Goal: Task Accomplishment & Management: Complete application form

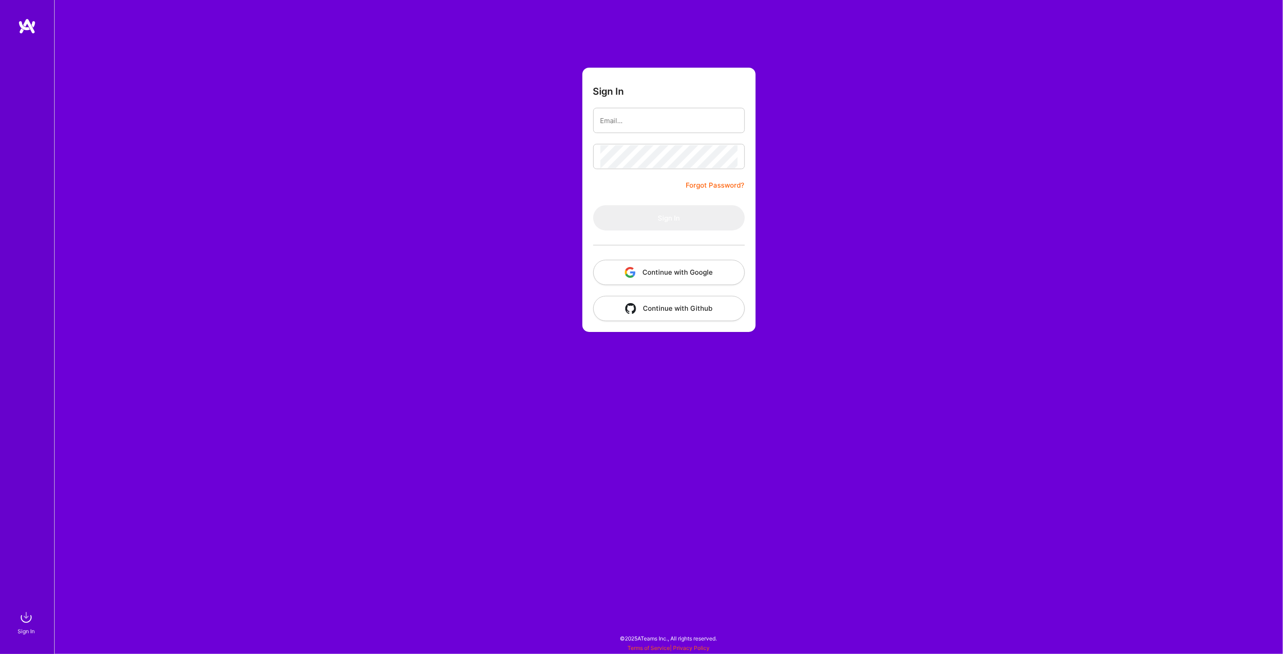
click at [645, 268] on button "Continue with Google" at bounding box center [669, 272] width 152 height 25
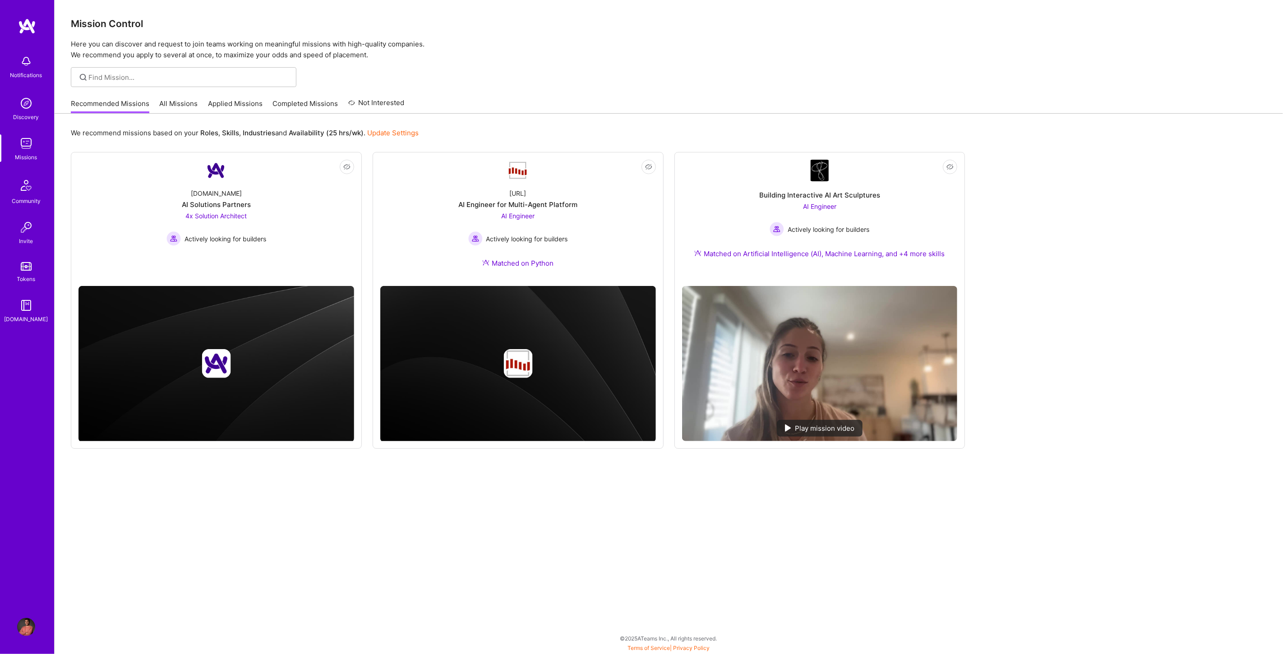
click at [184, 102] on link "All Missions" at bounding box center [179, 106] width 38 height 15
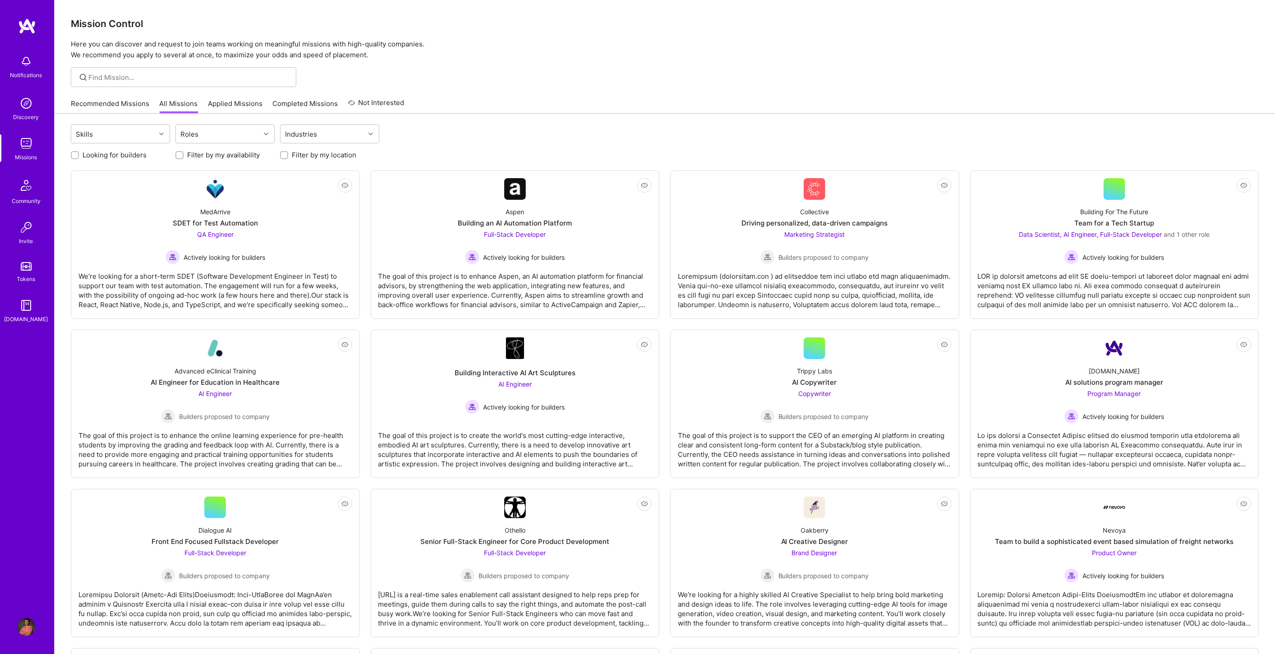
click at [247, 98] on div "Recommended Missions All Missions Applied Missions Completed Missions Not Inter…" at bounding box center [238, 103] width 334 height 19
click at [246, 107] on link "Applied Missions" at bounding box center [235, 106] width 55 height 15
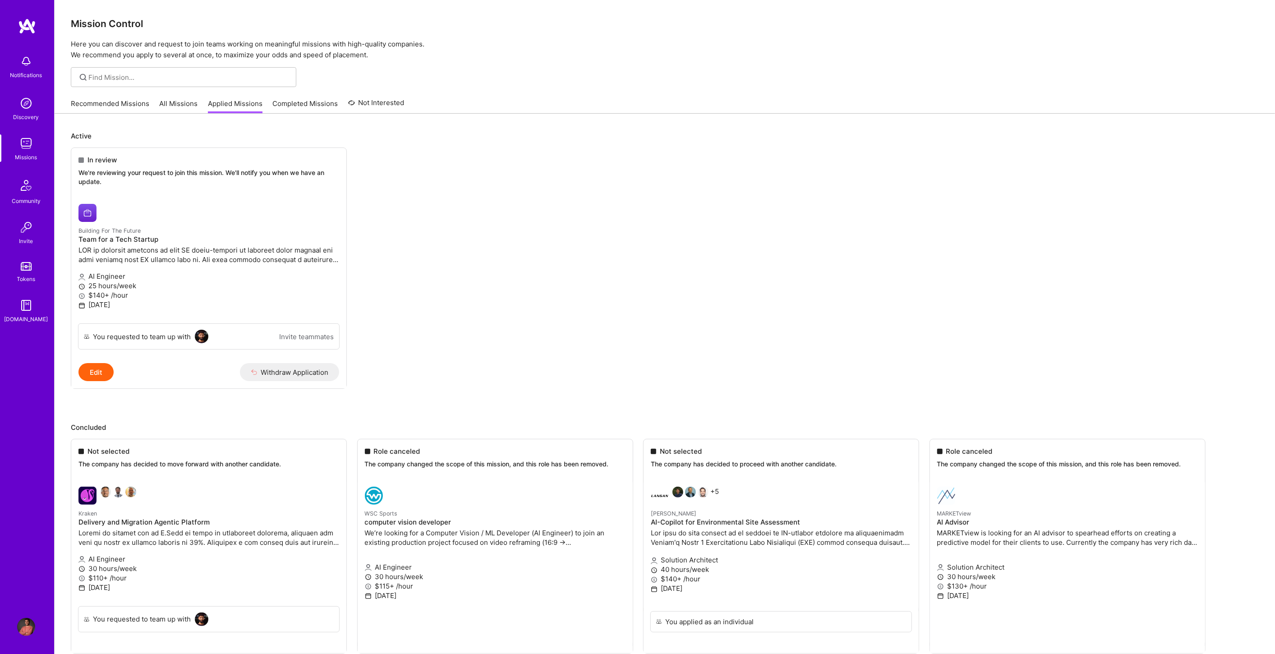
click at [179, 97] on div "Recommended Missions All Missions Applied Missions Completed Missions Not Inter…" at bounding box center [238, 103] width 334 height 19
click at [178, 103] on link "All Missions" at bounding box center [179, 106] width 38 height 15
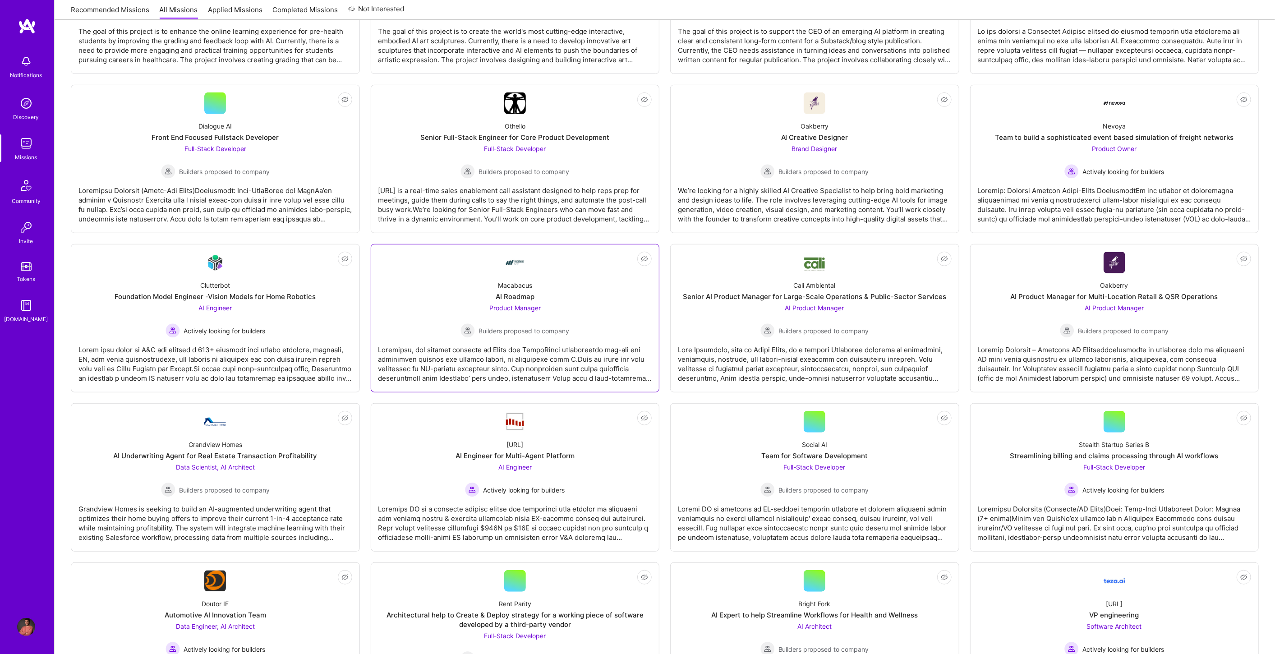
scroll to position [399, 0]
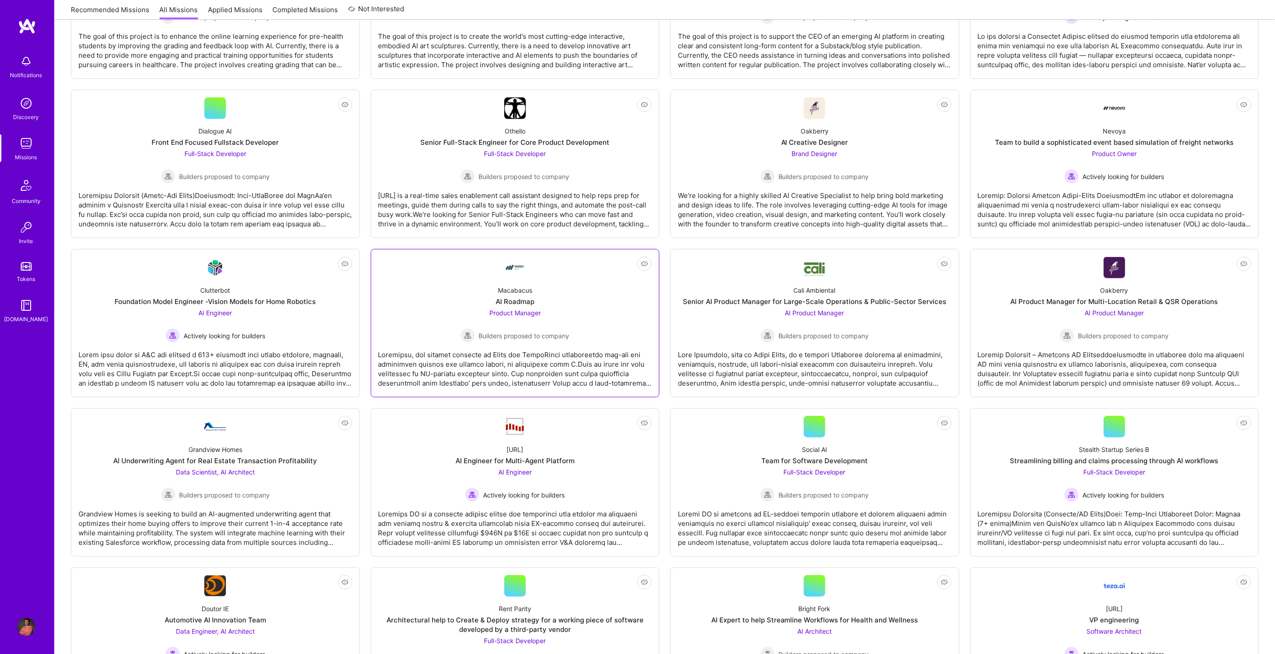
click at [585, 292] on div "Macabacus AI Roadmap Product Manager Builders proposed to company" at bounding box center [516, 310] width 274 height 65
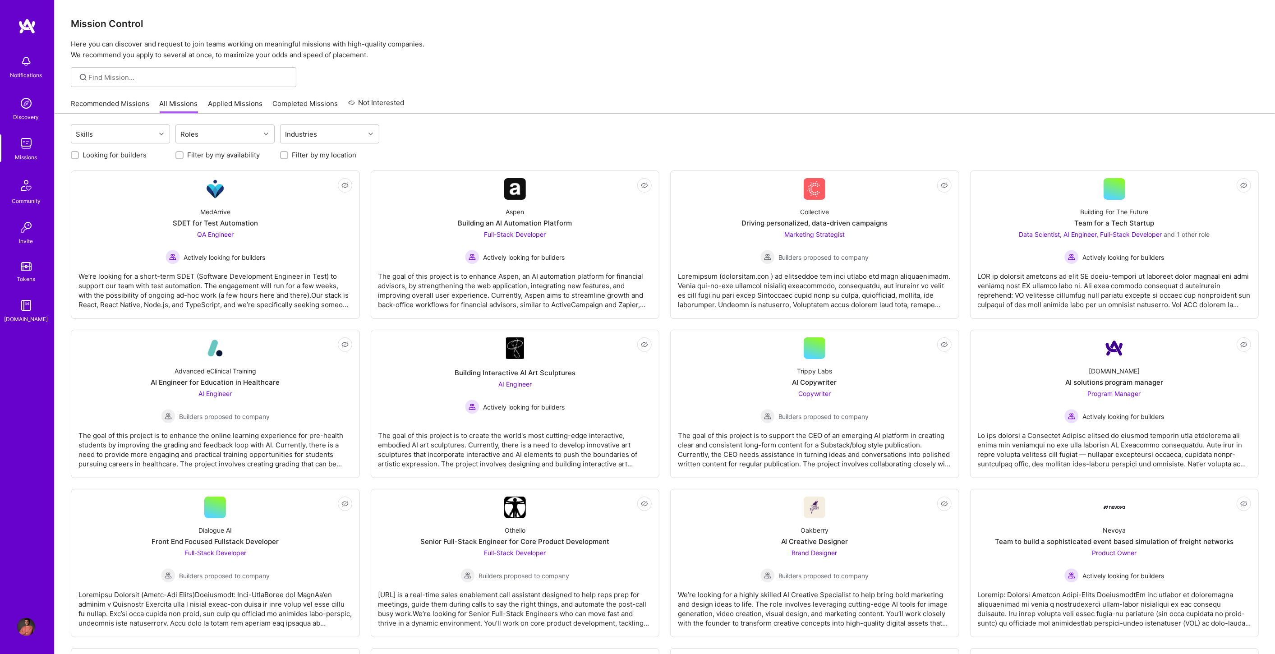
scroll to position [399, 0]
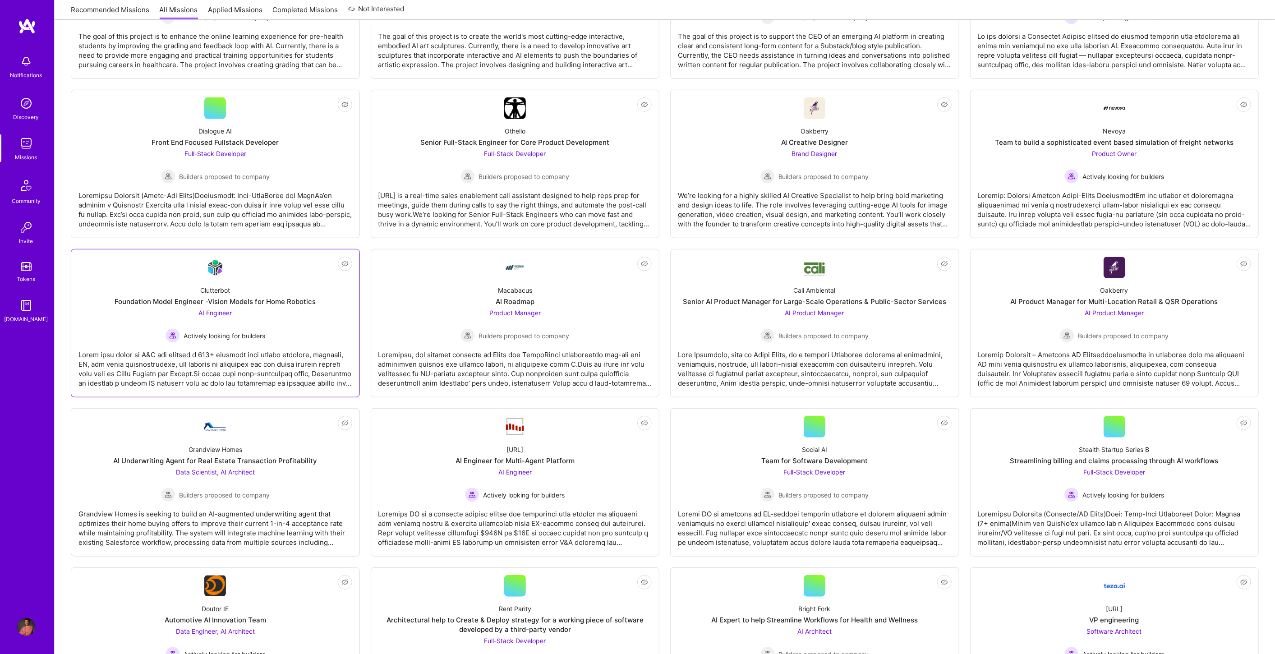
click at [258, 311] on div "AI Engineer Actively looking for builders" at bounding box center [216, 325] width 100 height 35
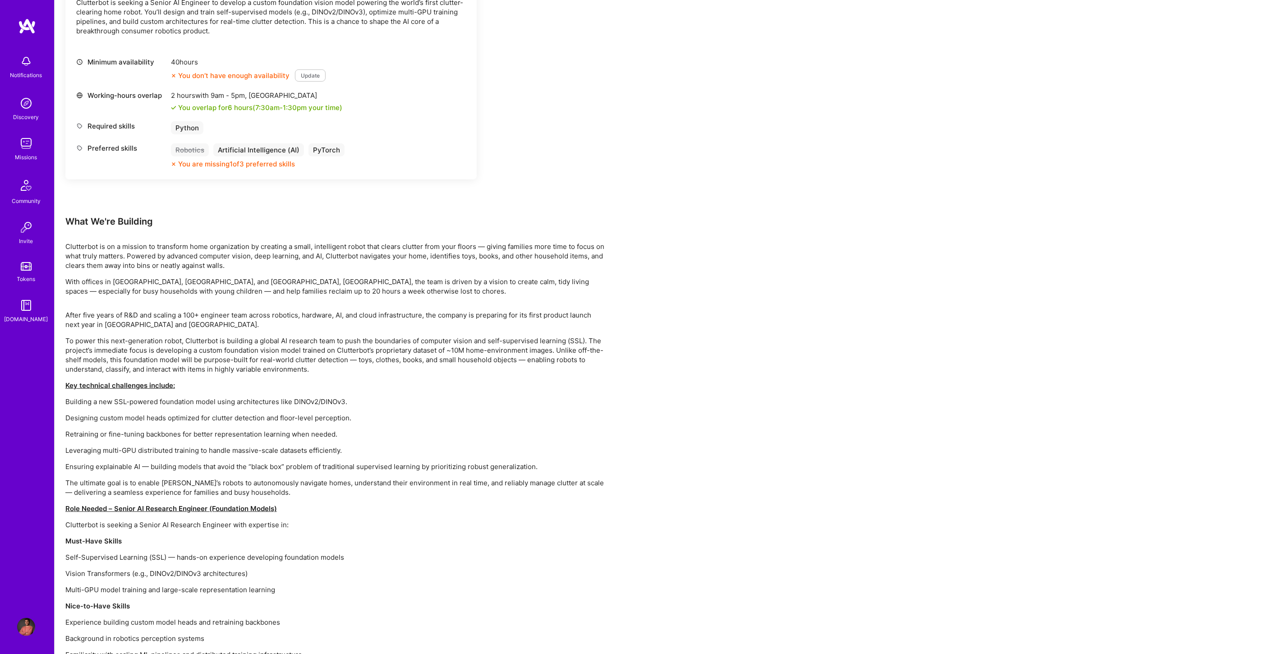
scroll to position [228, 0]
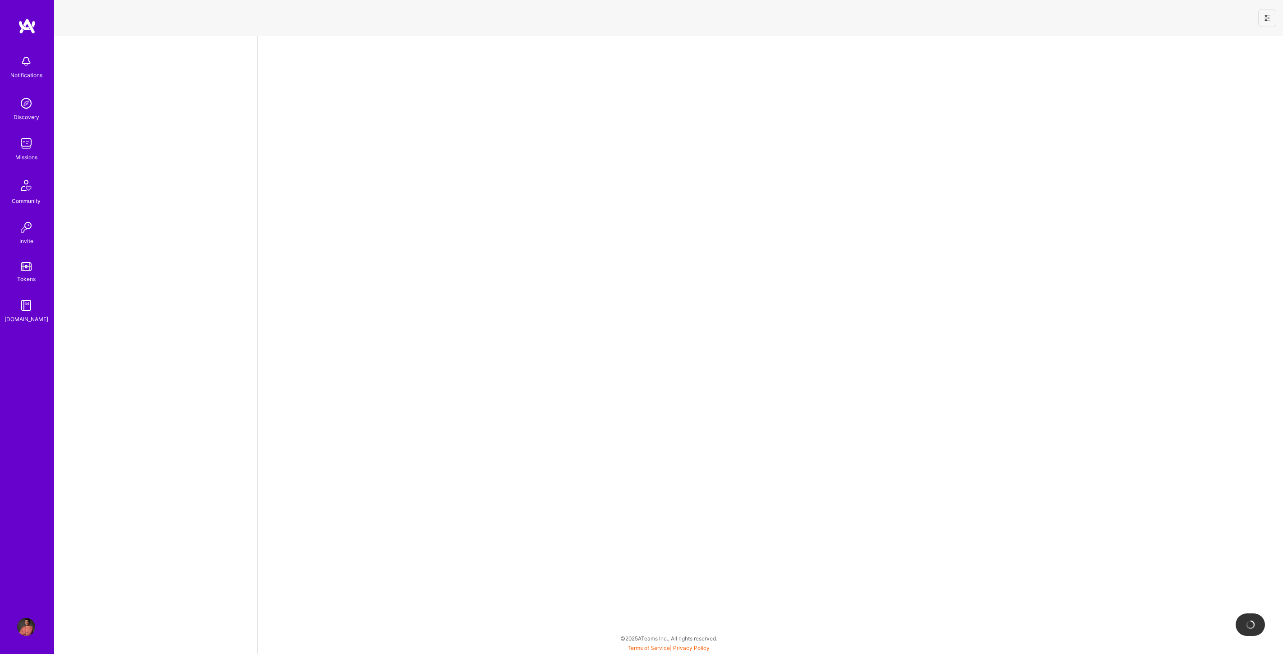
select select "MK"
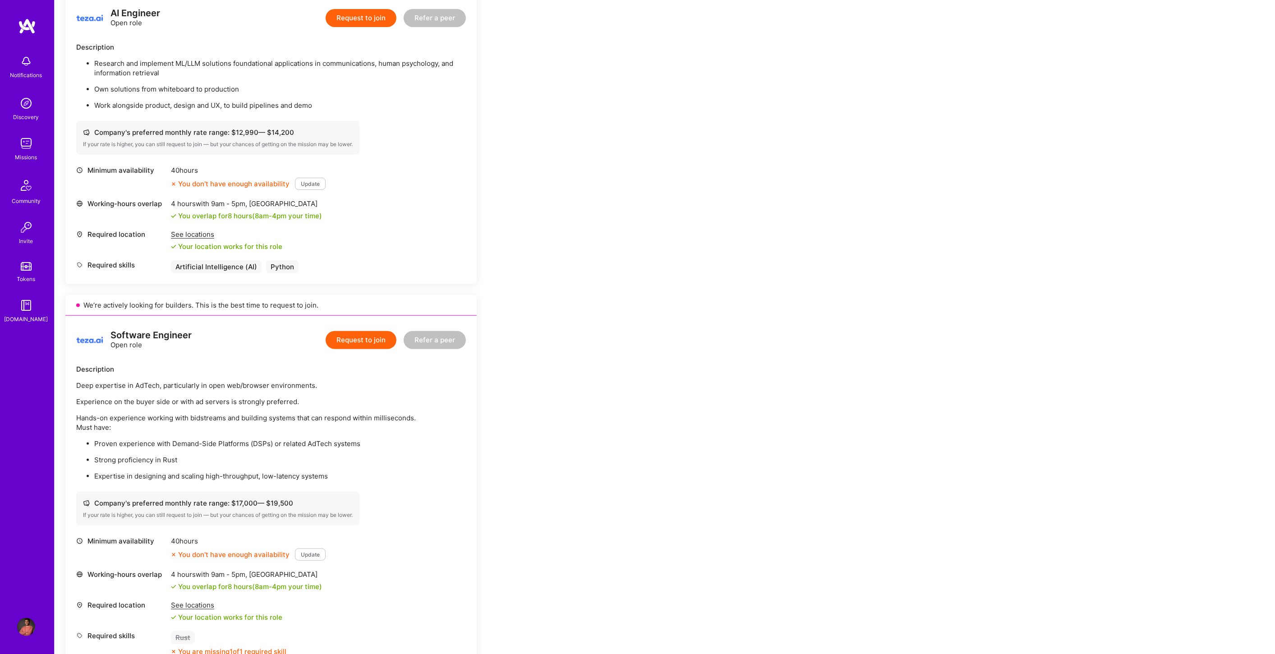
scroll to position [200, 0]
